Goal: Use online tool/utility: Utilize a website feature to perform a specific function

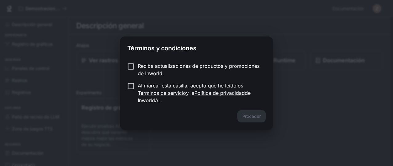
click at [232, 137] on div "Términos y condiciones Reciba actualizaciones de productos y promociones de Inw…" at bounding box center [196, 83] width 393 height 166
click at [257, 117] on font "Proceder" at bounding box center [251, 116] width 18 height 5
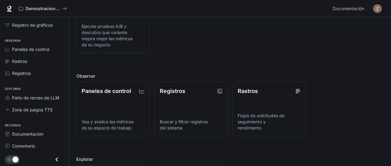
scroll to position [161, 0]
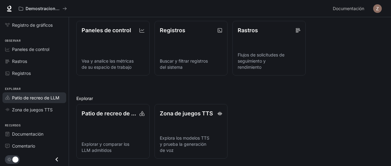
click at [41, 97] on font "Patio de recreo de LLM" at bounding box center [35, 97] width 47 height 5
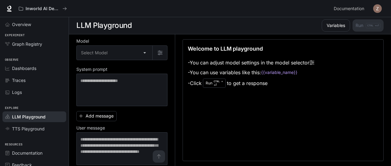
scroll to position [0, 0]
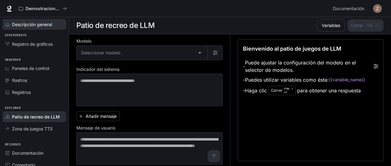
click at [39, 21] on span "Descripción general" at bounding box center [32, 24] width 40 height 6
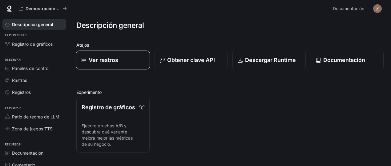
click at [131, 63] on div "Ver rastros" at bounding box center [112, 60] width 63 height 8
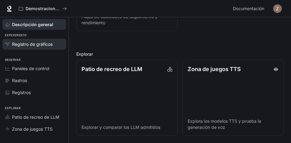
click at [39, 43] on font "Registro de gráficos" at bounding box center [32, 44] width 41 height 5
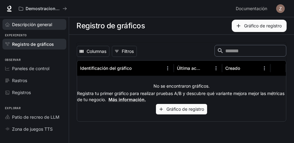
click at [37, 22] on font "Descripción general" at bounding box center [32, 24] width 40 height 5
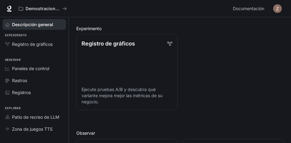
scroll to position [92, 0]
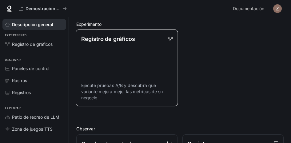
click at [133, 56] on link "Registro de gráficos Ejecute pruebas A/B y descubra qué variante mejora mejor l…" at bounding box center [127, 68] width 102 height 77
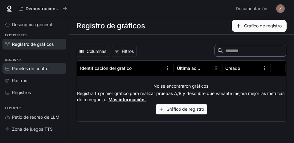
click at [29, 71] on span "Paneles de control" at bounding box center [30, 68] width 37 height 6
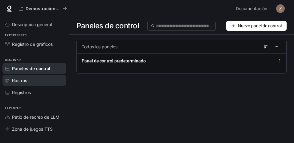
click at [23, 82] on font "Rastros" at bounding box center [19, 80] width 15 height 5
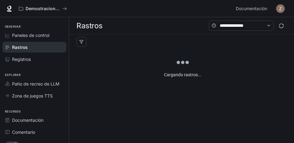
scroll to position [42, 0]
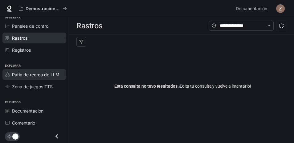
drag, startPoint x: 0, startPoint y: 65, endPoint x: 10, endPoint y: 69, distance: 11.1
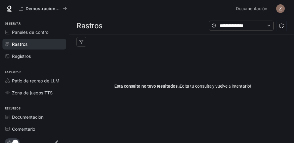
scroll to position [38, 0]
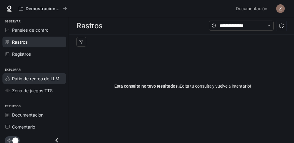
click at [41, 83] on link "Patio de recreo de LLM" at bounding box center [34, 78] width 64 height 11
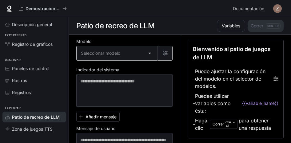
click at [130, 54] on body "Saltar al contenido principal Demostraciones de IA en el mundo Documentación Do…" at bounding box center [145, 71] width 291 height 143
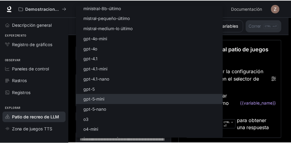
scroll to position [121, 0]
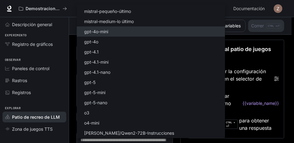
click at [127, 29] on li "gpt-4o-mini" at bounding box center [151, 31] width 148 height 10
type input "**********"
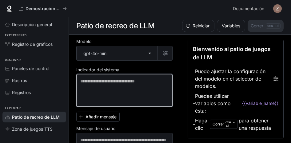
click at [148, 82] on textarea at bounding box center [124, 90] width 88 height 25
click at [139, 83] on textarea "**********" at bounding box center [124, 90] width 88 height 25
click at [157, 84] on textarea "**********" at bounding box center [124, 90] width 88 height 25
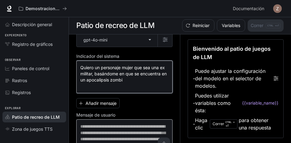
scroll to position [27, 0]
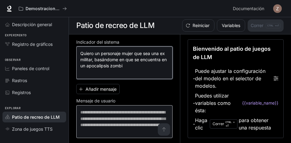
type textarea "**********"
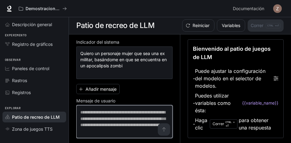
click at [121, 114] on textarea at bounding box center [124, 121] width 88 height 25
type textarea "*"
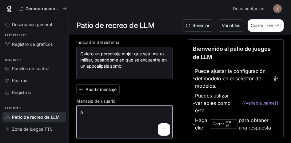
scroll to position [27, 0]
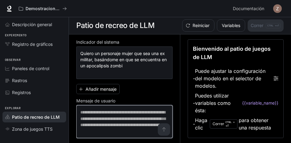
type textarea "*"
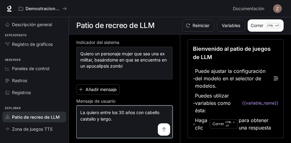
type textarea "**********"
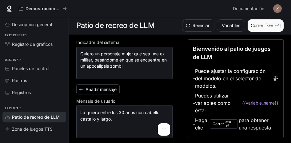
click at [250, 29] on button "Correr CTRL + ⏎" at bounding box center [266, 25] width 36 height 12
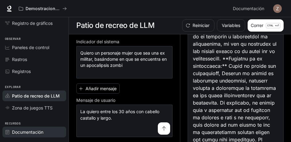
scroll to position [43, 0]
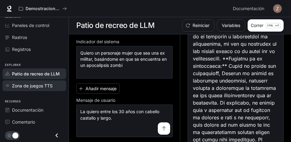
click at [43, 85] on font "Zona de juegos TTS" at bounding box center [32, 85] width 41 height 5
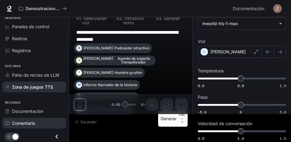
scroll to position [43, 0]
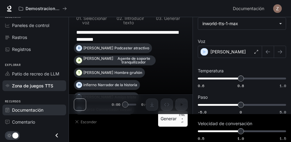
click at [42, 109] on font "Documentación" at bounding box center [27, 110] width 31 height 5
